Goal: Information Seeking & Learning: Learn about a topic

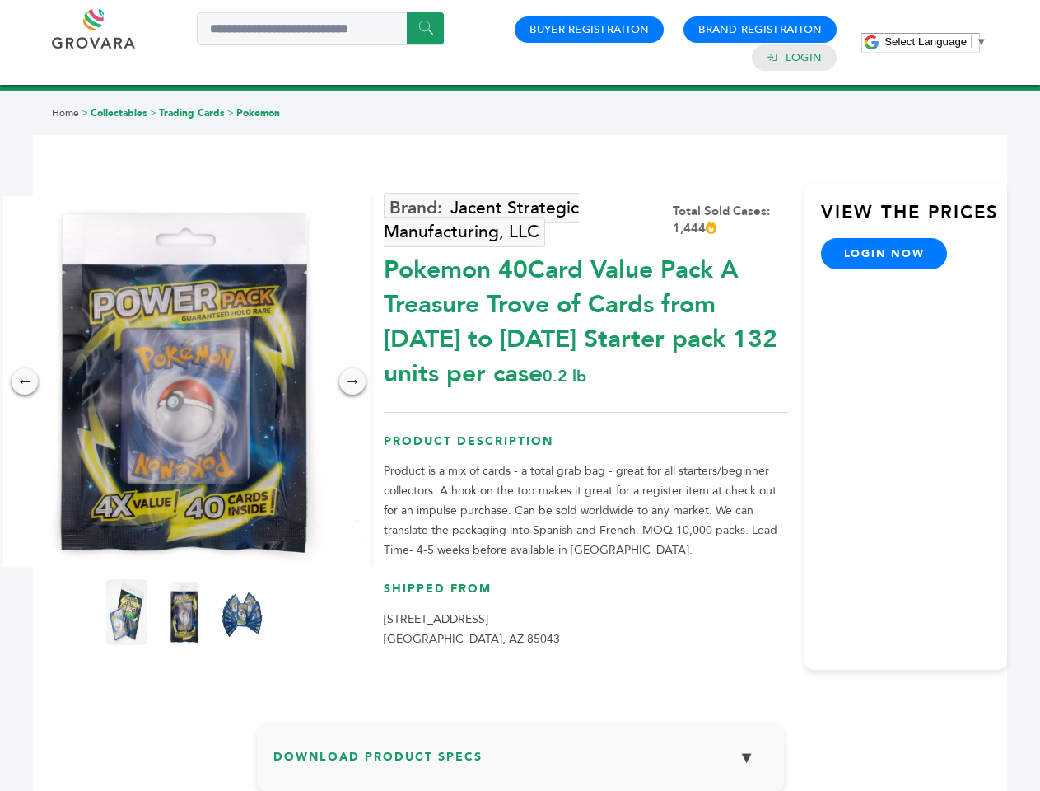
click at [935, 41] on span "Select Language" at bounding box center [925, 41] width 82 height 12
click at [184, 381] on img at bounding box center [184, 381] width 371 height 371
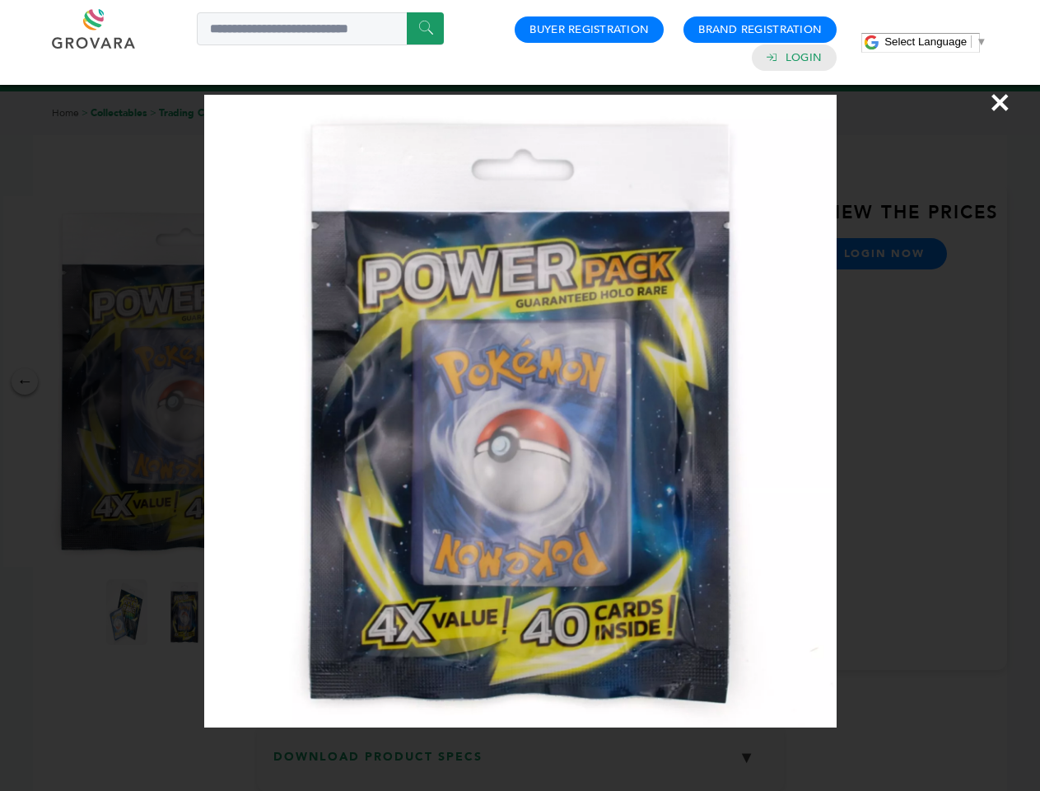
click at [25, 381] on div "×" at bounding box center [520, 395] width 1040 height 791
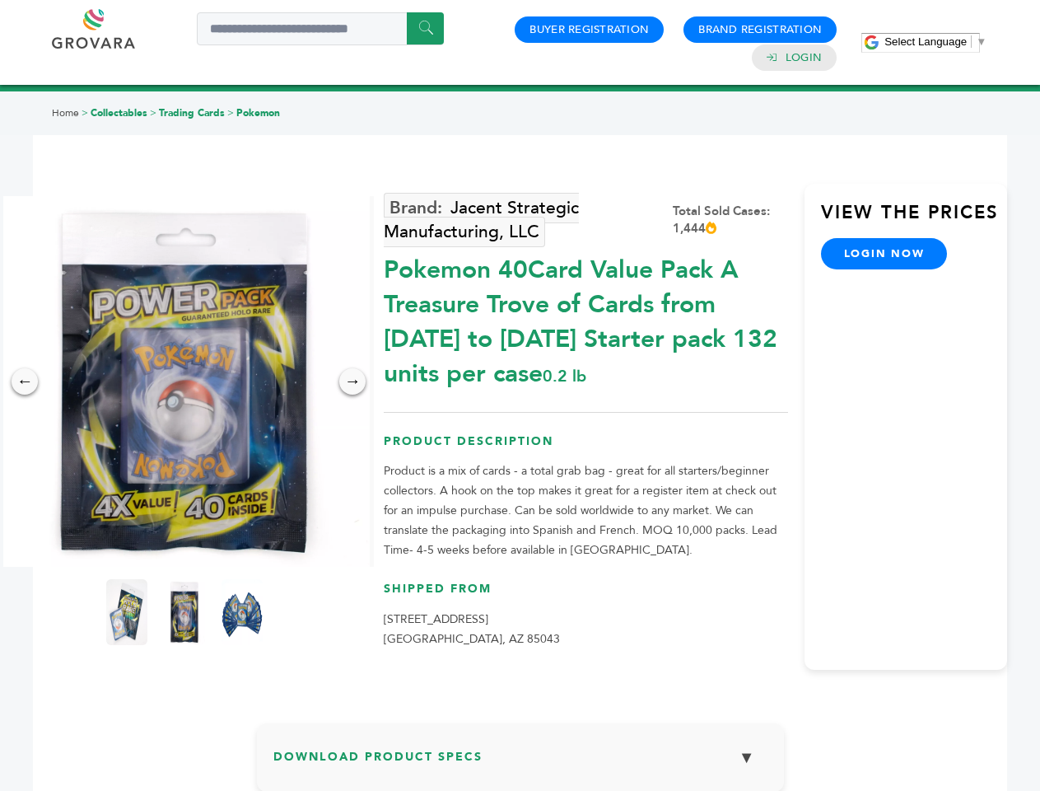
click at [352, 381] on div "→" at bounding box center [352, 381] width 26 height 26
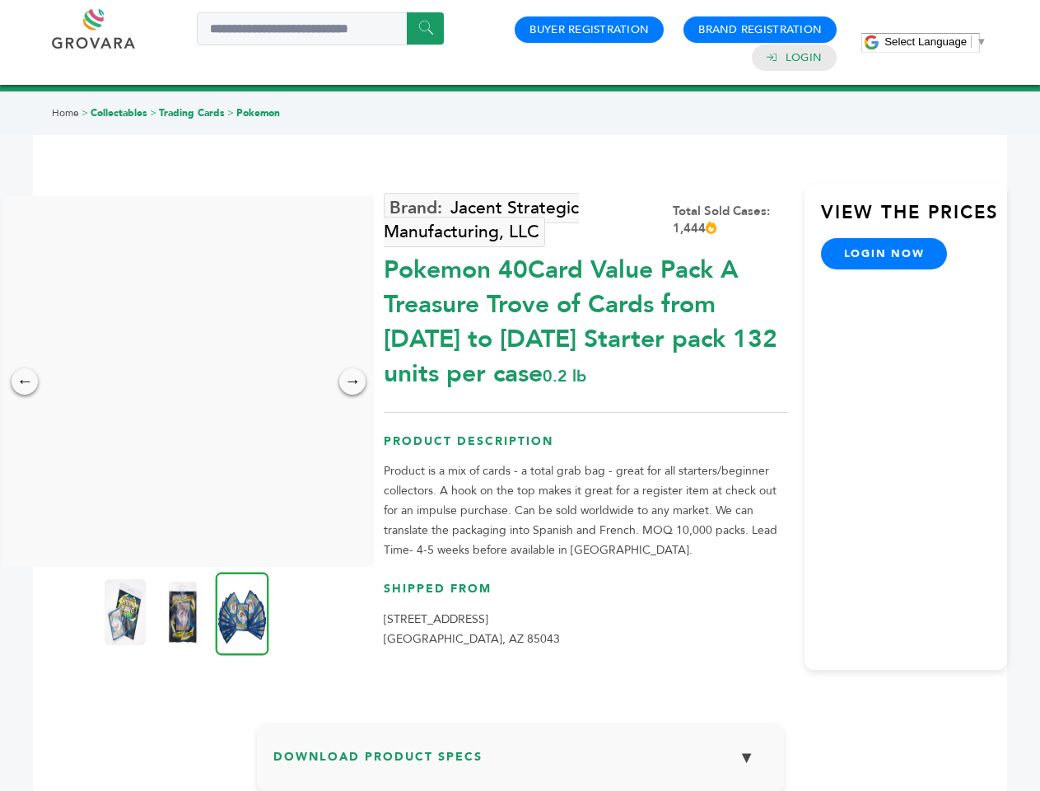
click at [127, 612] on img at bounding box center [125, 612] width 41 height 66
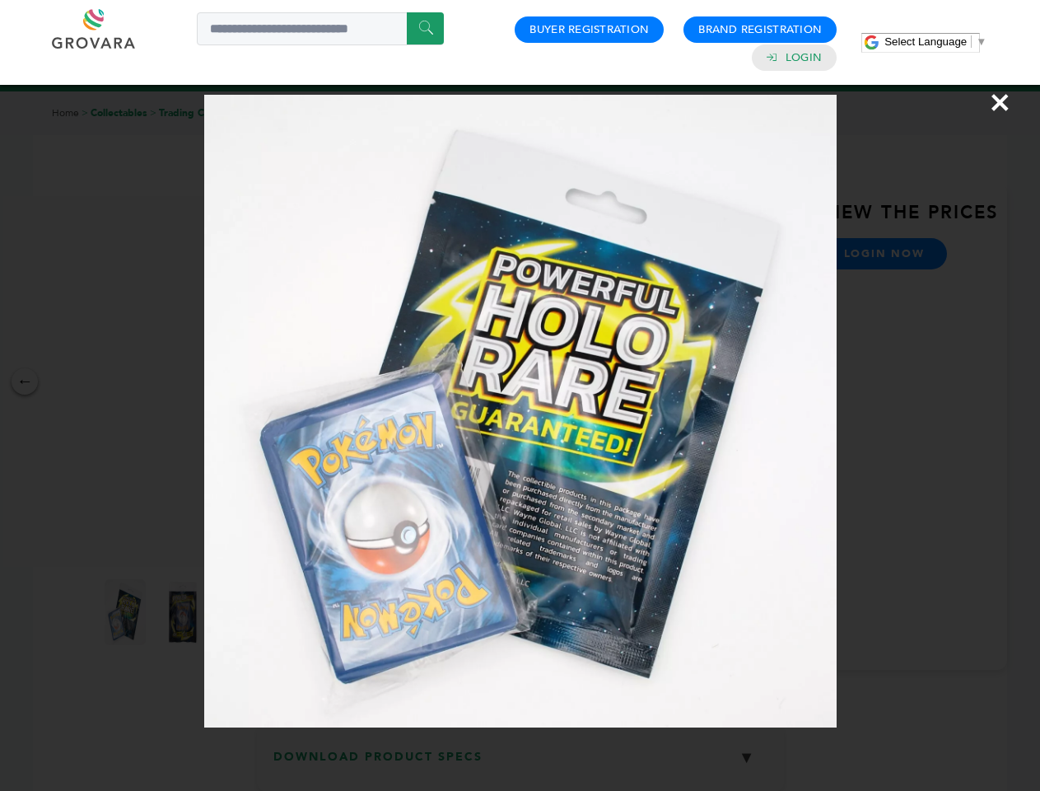
click at [184, 612] on div "×" at bounding box center [520, 395] width 1040 height 791
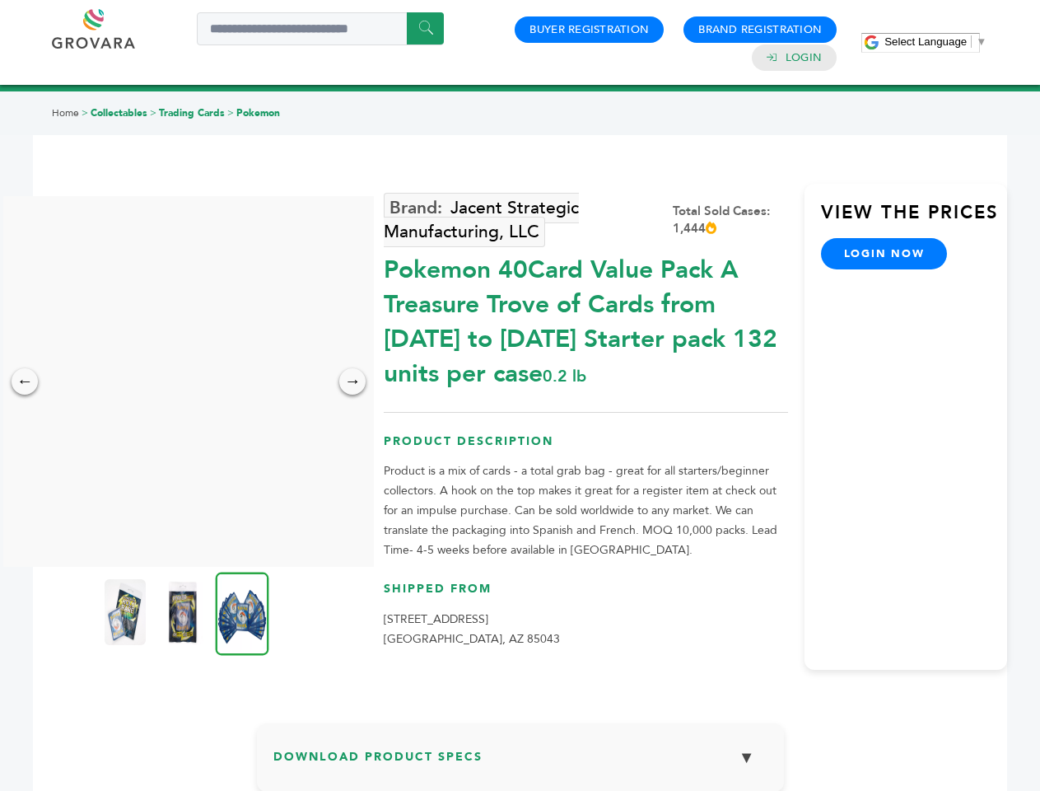
click at [242, 612] on img at bounding box center [243, 612] width 54 height 83
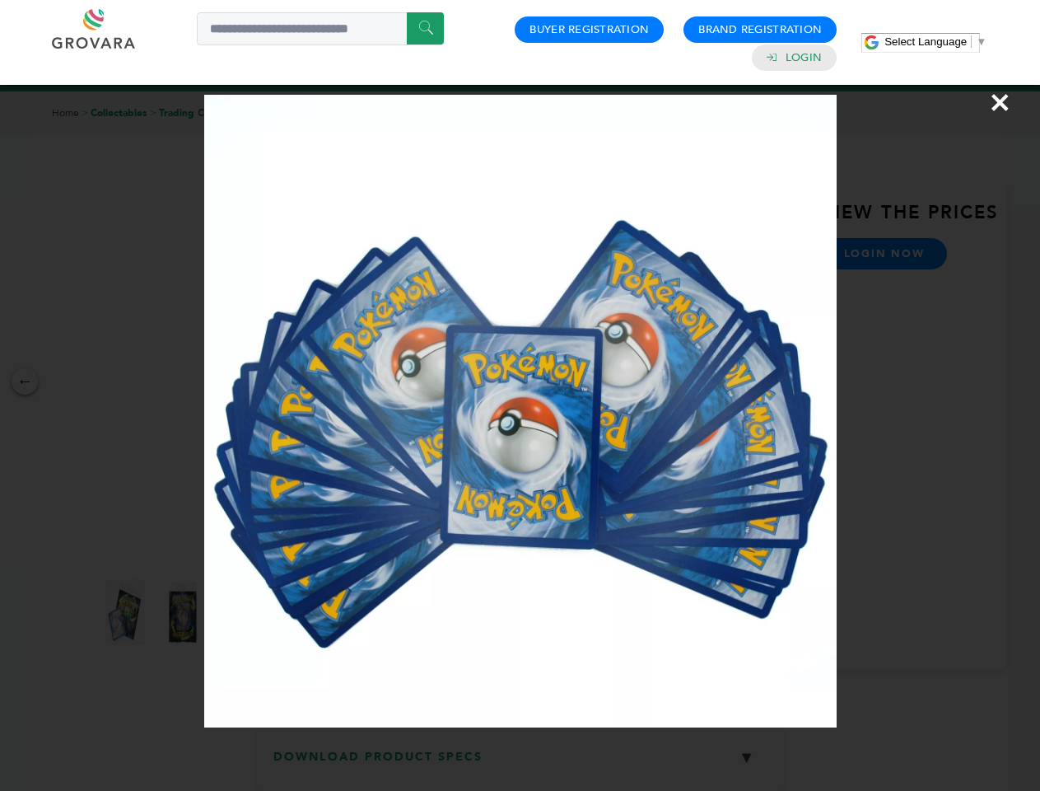
click at [520, 763] on div "×" at bounding box center [520, 395] width 1040 height 791
